Goal: Task Accomplishment & Management: Use online tool/utility

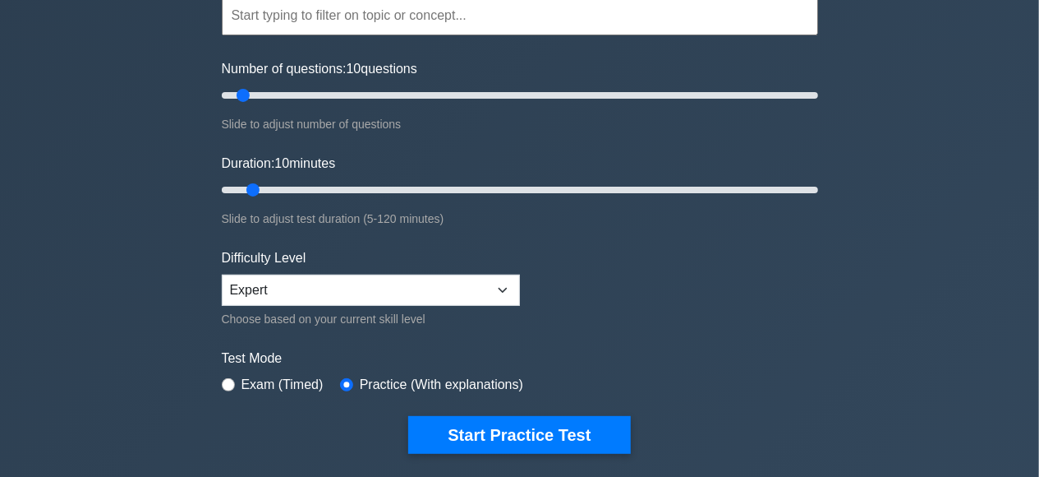
scroll to position [171, 0]
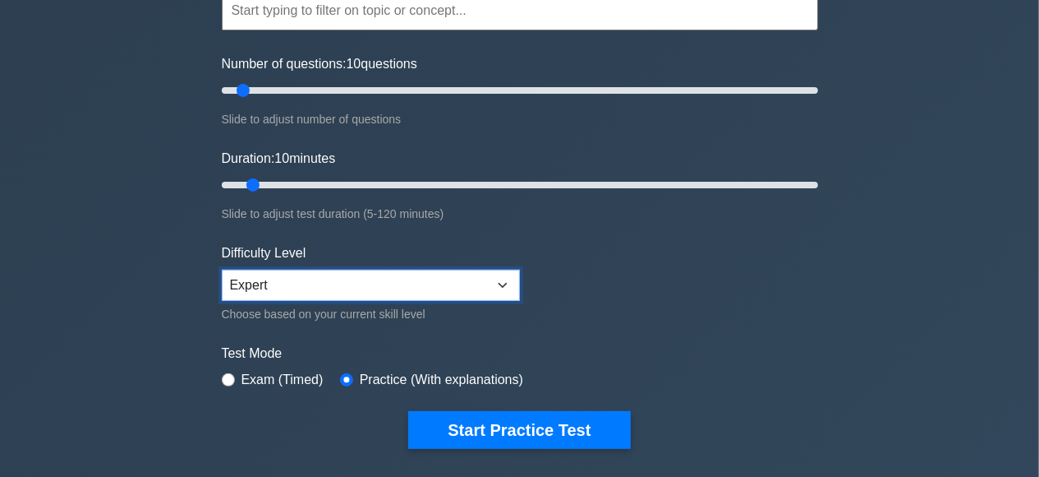
click option "Expert" at bounding box center [0, 0] width 0 height 0
click at [227, 375] on input "radio" at bounding box center [228, 379] width 13 height 13
radio input "true"
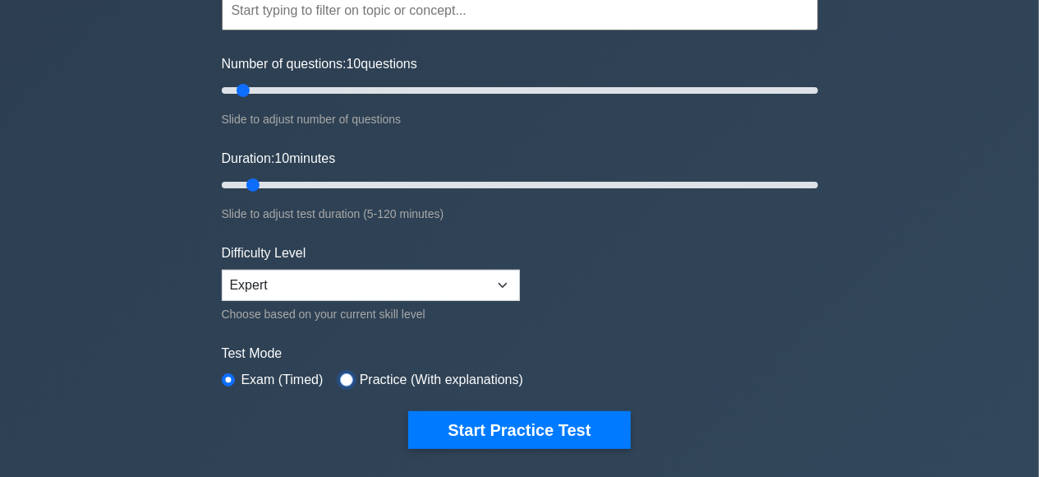
click at [343, 377] on input "radio" at bounding box center [346, 379] width 13 height 13
radio input "true"
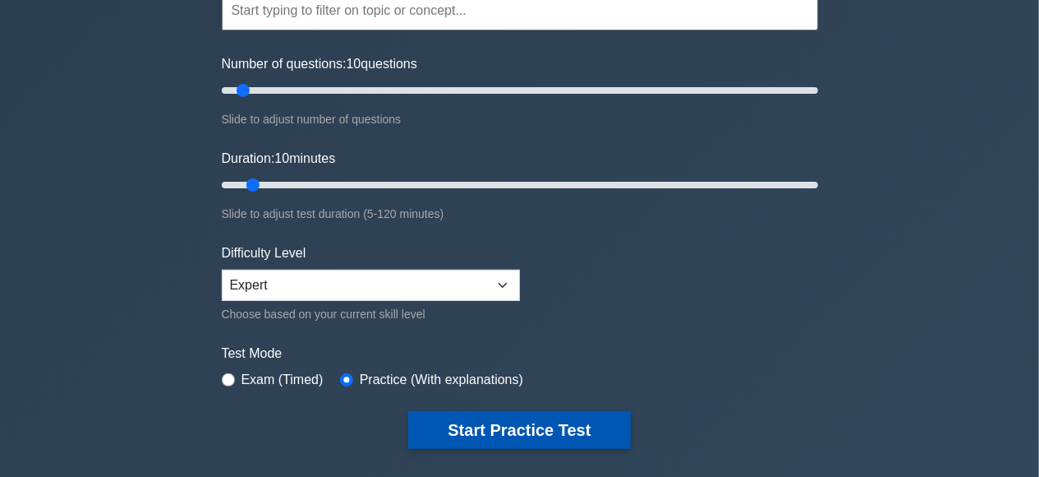
click at [523, 435] on button "Start Practice Test" at bounding box center [519, 430] width 222 height 38
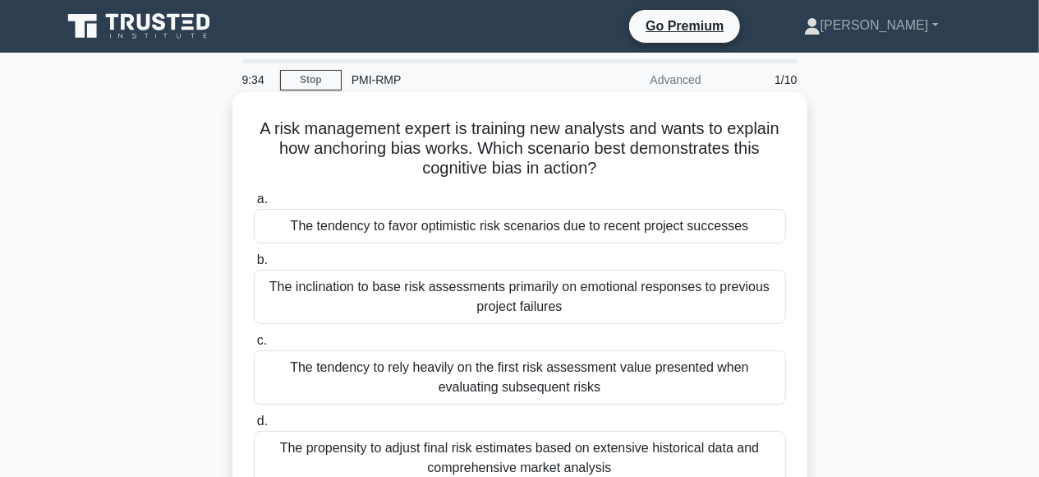
scroll to position [85, 0]
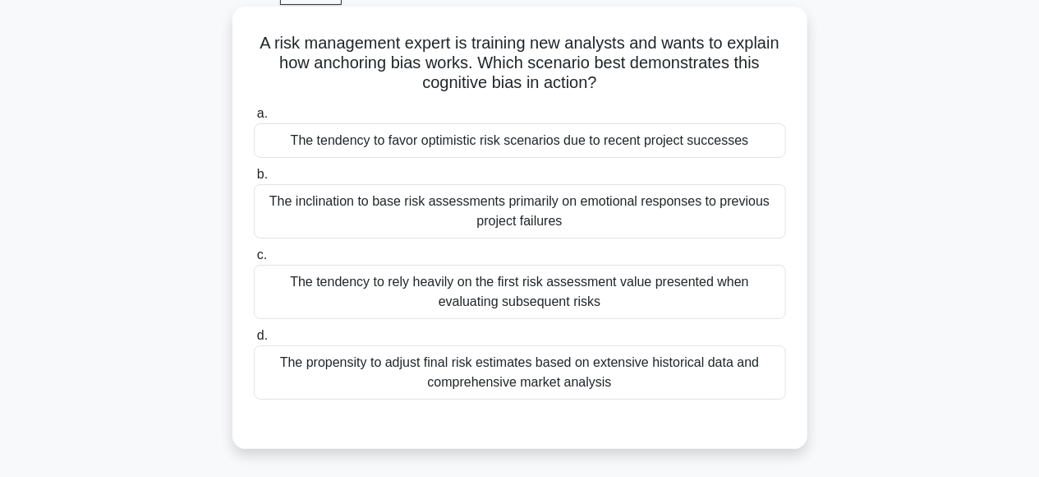
click at [277, 131] on div "The tendency to favor optimistic risk scenarios due to recent project successes" at bounding box center [520, 140] width 532 height 35
click at [254, 119] on input "a. The tendency to favor optimistic risk scenarios due to recent project succes…" at bounding box center [254, 113] width 0 height 11
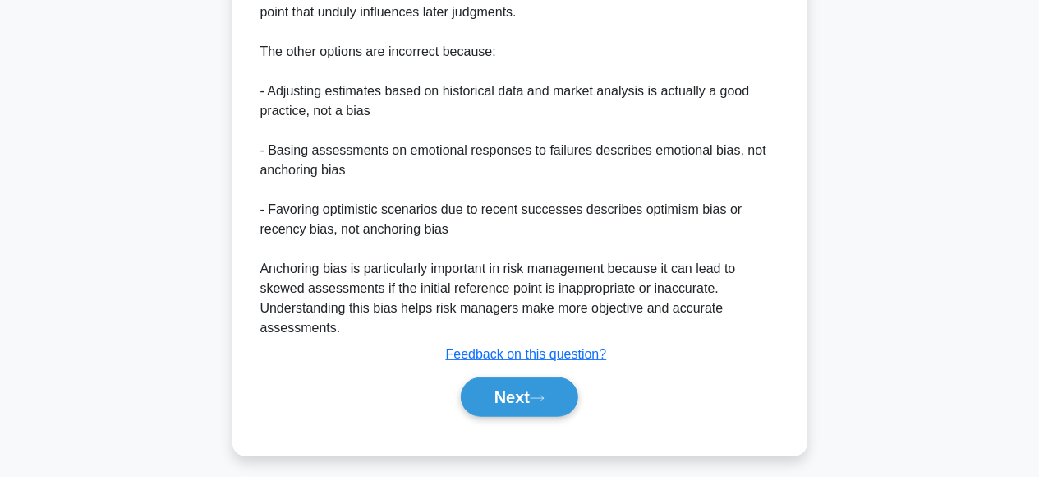
scroll to position [694, 0]
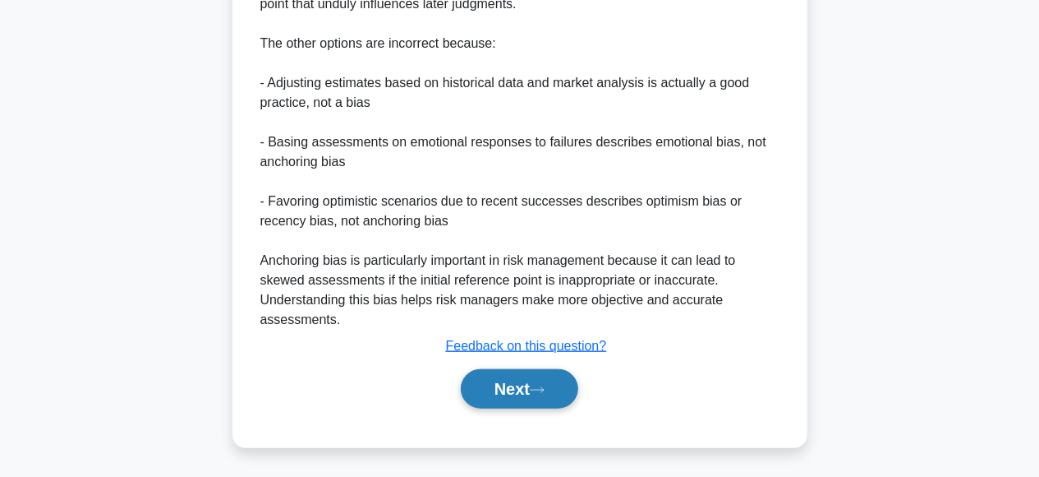
click at [511, 397] on button "Next" at bounding box center [519, 388] width 117 height 39
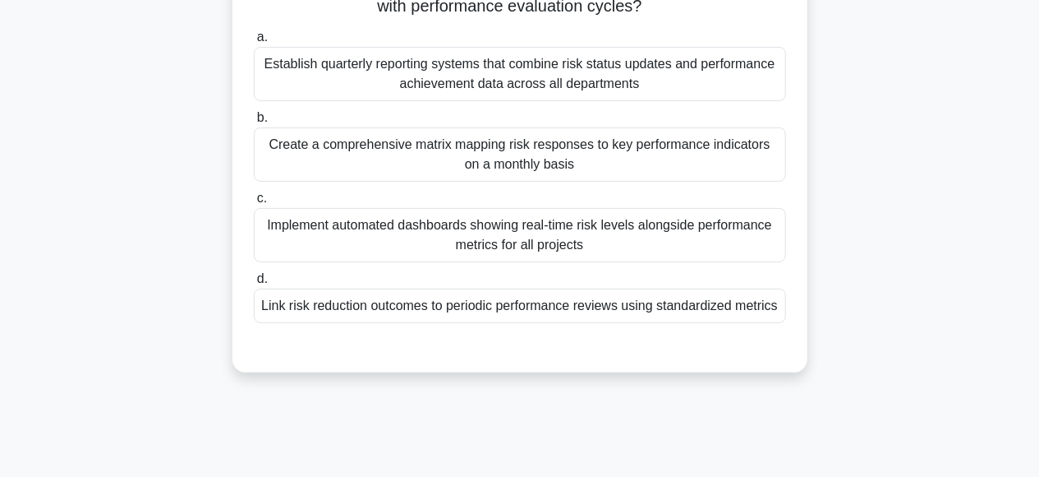
scroll to position [69, 0]
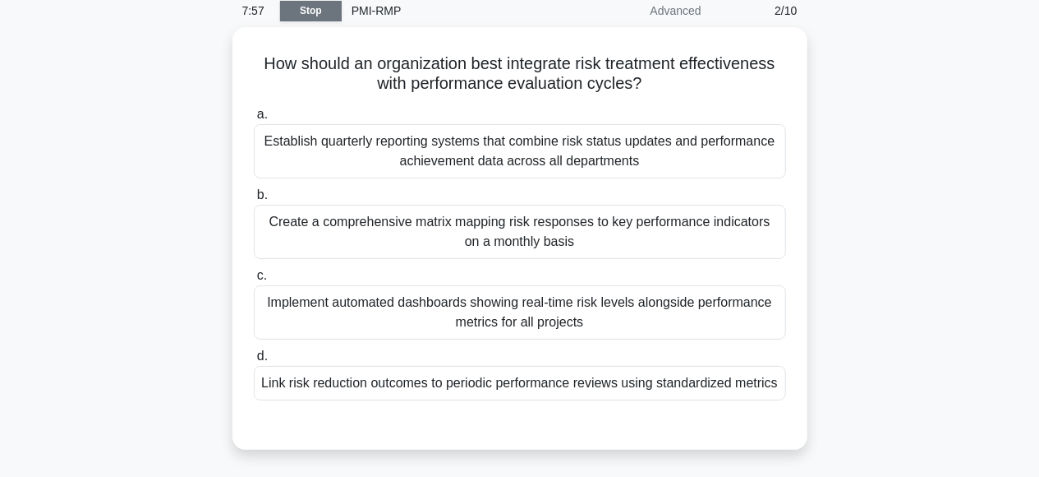
click at [310, 13] on link "Stop" at bounding box center [311, 11] width 62 height 21
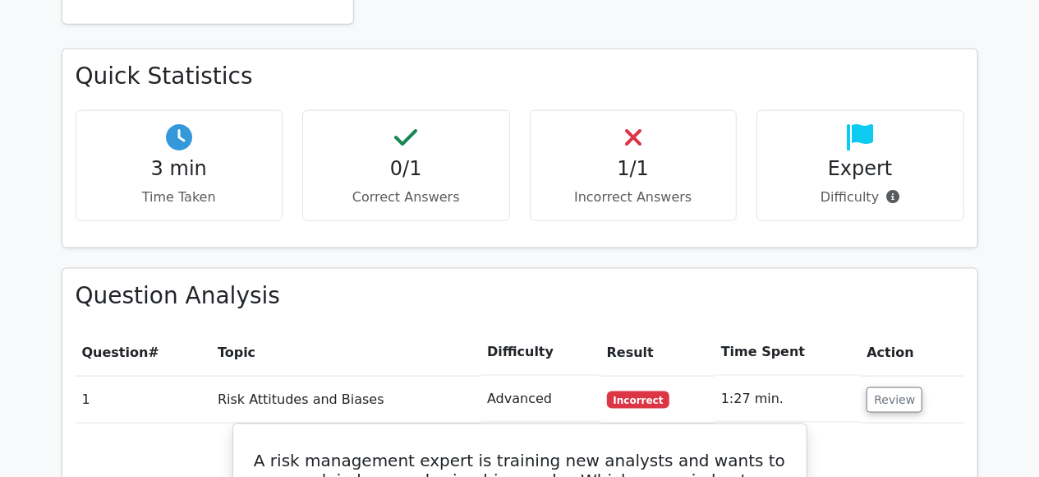
scroll to position [1025, 0]
